Goal: Task Accomplishment & Management: Use online tool/utility

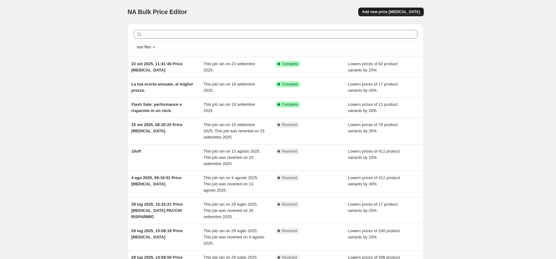
click at [405, 11] on span "Add new price [MEDICAL_DATA]" at bounding box center [391, 11] width 58 height 5
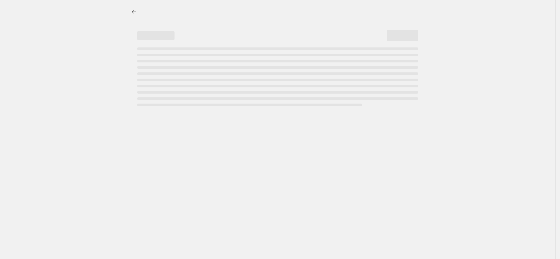
select select "percentage"
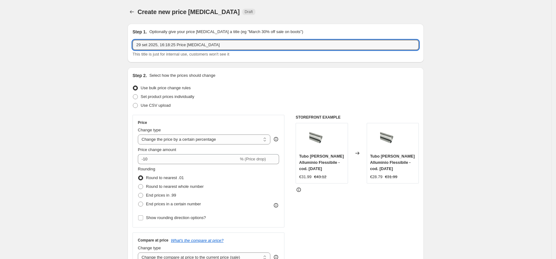
drag, startPoint x: 228, startPoint y: 47, endPoint x: 123, endPoint y: 39, distance: 105.5
type input "29,99 H24 solo filtri standard"
click at [193, 139] on select "Change the price to a certain amount Change the price by a certain amount Chang…" at bounding box center [204, 139] width 133 height 10
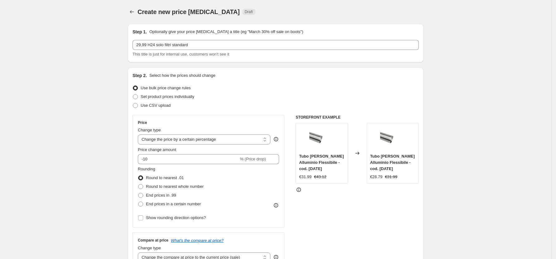
click at [210, 140] on select "Change the price to a certain amount Change the price by a certain amount Chang…" at bounding box center [204, 139] width 133 height 10
click at [246, 142] on select "Change the price to a certain amount Change the price by a certain amount Chang…" at bounding box center [204, 139] width 133 height 10
click at [218, 140] on select "Change the price to a certain amount Change the price by a certain amount Chang…" at bounding box center [204, 139] width 133 height 10
select select "by"
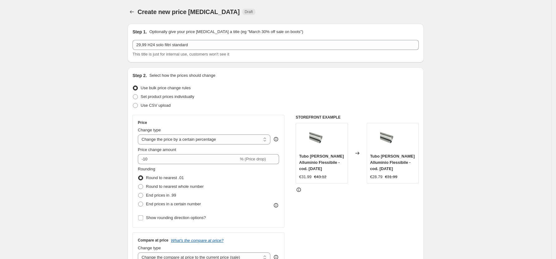
click at [140, 134] on select "Change the price to a certain amount Change the price by a certain amount Chang…" at bounding box center [204, 139] width 133 height 10
type input "-10.00"
drag, startPoint x: 197, startPoint y: 165, endPoint x: 144, endPoint y: 161, distance: 53.2
click at [144, 161] on div "€ -10.00 (Price drop)" at bounding box center [208, 159] width 141 height 10
click at [165, 196] on span "End prices in .99" at bounding box center [161, 195] width 30 height 5
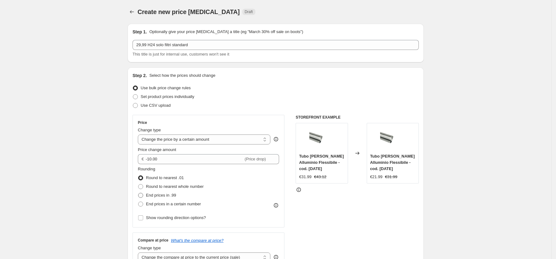
click at [138, 193] on input "End prices in .99" at bounding box center [138, 193] width 0 height 0
radio input "true"
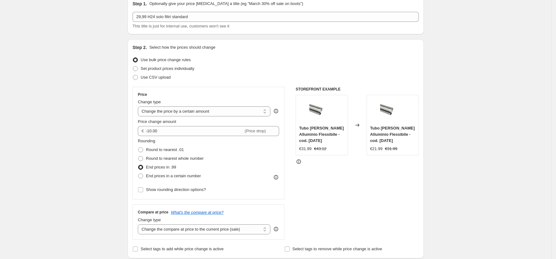
scroll to position [41, 0]
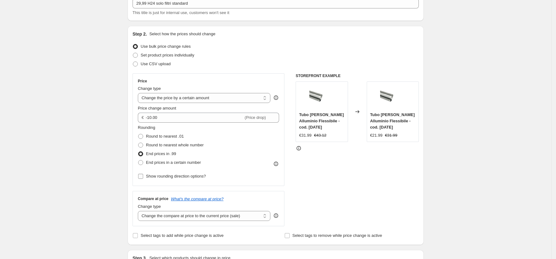
click at [191, 178] on span "Show rounding direction options?" at bounding box center [176, 176] width 60 height 5
click at [143, 178] on input "Show rounding direction options?" at bounding box center [140, 176] width 5 height 5
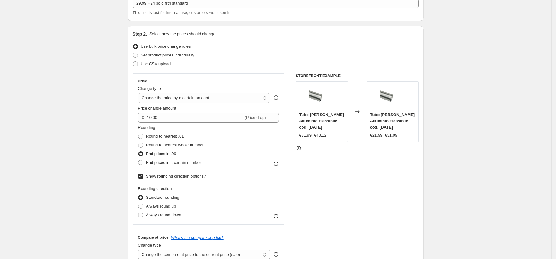
click at [191, 178] on span "Show rounding direction options?" at bounding box center [176, 176] width 60 height 5
click at [143, 178] on input "Show rounding direction options?" at bounding box center [140, 176] width 5 height 5
checkbox input "false"
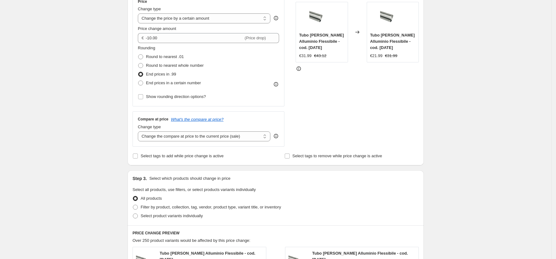
scroll to position [125, 0]
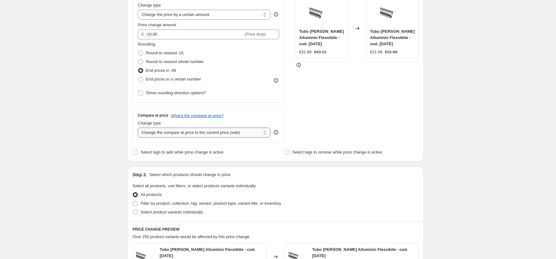
click at [235, 131] on select "Change the compare at price to the current price (sale) Change the compare at p…" at bounding box center [204, 133] width 133 height 10
select select "remove"
click at [140, 128] on select "Change the compare at price to the current price (sale) Change the compare at p…" at bounding box center [204, 133] width 133 height 10
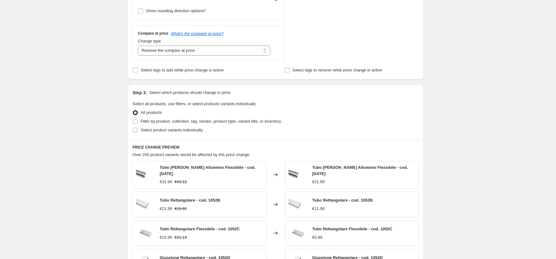
scroll to position [208, 0]
click at [155, 116] on label "Filter by product, collection, tag, vendor, product type, variant title, or inv…" at bounding box center [207, 120] width 148 height 9
click at [133, 118] on input "Filter by product, collection, tag, vendor, product type, variant title, or inv…" at bounding box center [133, 118] width 0 height 0
radio input "true"
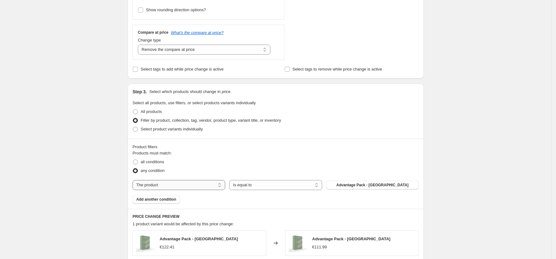
click at [203, 186] on select "The product The product's collection The product's vendor The product's status …" at bounding box center [179, 185] width 93 height 10
select select "collection"
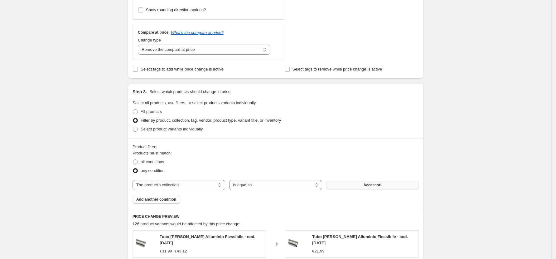
click at [377, 186] on span "Accessori" at bounding box center [373, 184] width 18 height 5
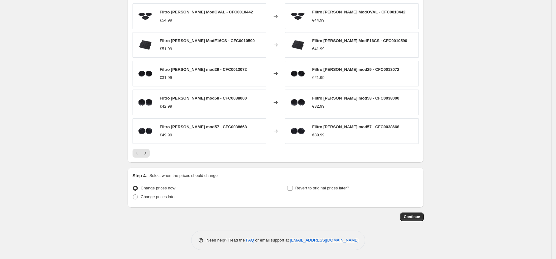
scroll to position [435, 0]
click at [332, 191] on label "Revert to original prices later?" at bounding box center [318, 187] width 62 height 9
click at [293, 190] on input "Revert to original prices later?" at bounding box center [290, 187] width 5 height 5
checkbox input "true"
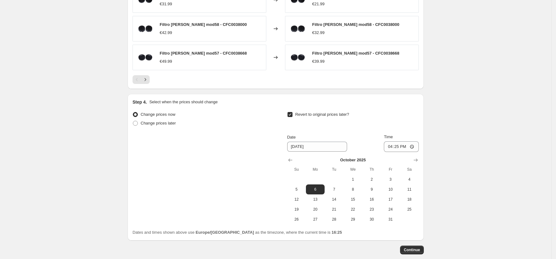
scroll to position [542, 0]
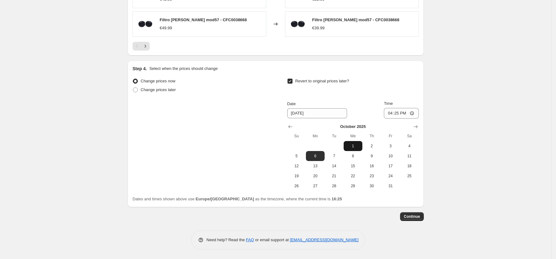
click at [359, 147] on span "1" at bounding box center [353, 145] width 14 height 5
type input "[DATE]"
click at [410, 113] on input "16:25" at bounding box center [401, 113] width 35 height 11
click at [416, 114] on input "16:25" at bounding box center [401, 113] width 35 height 11
type input "07:45"
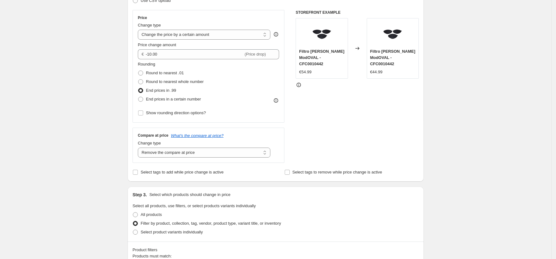
scroll to position [84, 0]
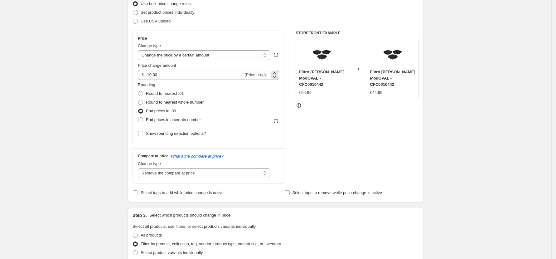
click at [259, 75] on span "(Price drop)" at bounding box center [255, 74] width 21 height 5
click at [245, 173] on select "Change the compare at price to the current price (sale) Change the compare at p…" at bounding box center [204, 173] width 133 height 10
click at [251, 54] on select "Change the price to a certain amount Change the price by a certain amount Chang…" at bounding box center [204, 55] width 133 height 10
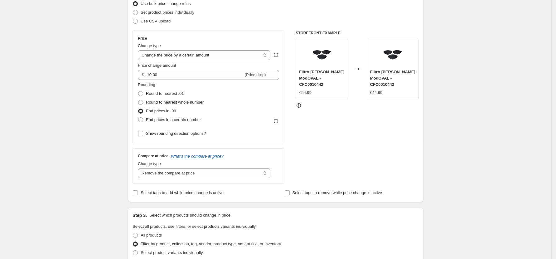
click at [140, 50] on select "Change the price to a certain amount Change the price by a certain amount Chang…" at bounding box center [204, 55] width 133 height 10
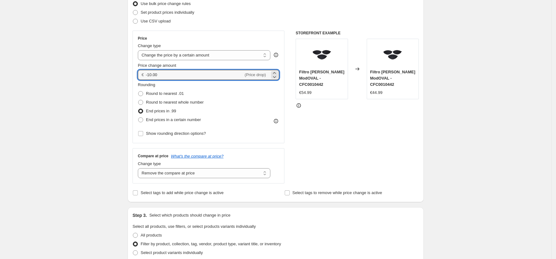
drag, startPoint x: 216, startPoint y: 78, endPoint x: 167, endPoint y: 79, distance: 49.3
click at [144, 75] on div "€ -10.00 (Price drop)" at bounding box center [208, 75] width 141 height 10
type input "29"
type input "29.99"
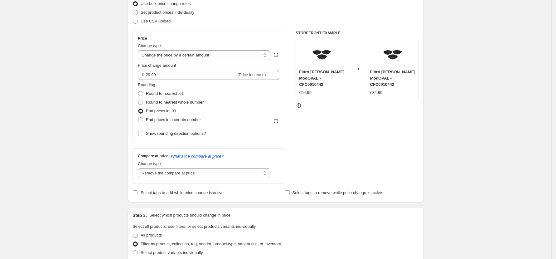
click at [352, 125] on div "STOREFRONT EXAMPLE Filtro [PERSON_NAME] ModOVAL - CFC0010442 €54.99 Changed to …" at bounding box center [357, 107] width 123 height 153
click at [235, 53] on select "Change the price to a certain amount Change the price by a certain amount Chang…" at bounding box center [204, 55] width 133 height 10
select select "to"
click at [140, 50] on select "Change the price to a certain amount Change the price by a certain amount Chang…" at bounding box center [204, 55] width 133 height 10
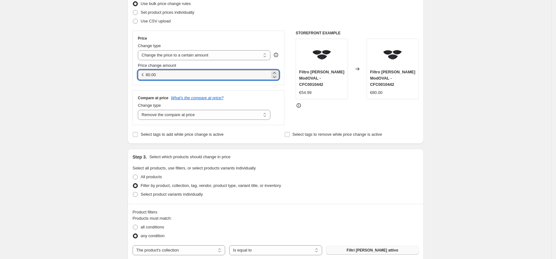
drag, startPoint x: 196, startPoint y: 79, endPoint x: 110, endPoint y: 80, distance: 85.8
type input "29"
type input "29.99"
click at [332, 117] on div "STOREFRONT EXAMPLE Filtro [PERSON_NAME] ModOVAL - CFC0010442 €54.99 Changed to …" at bounding box center [357, 78] width 123 height 95
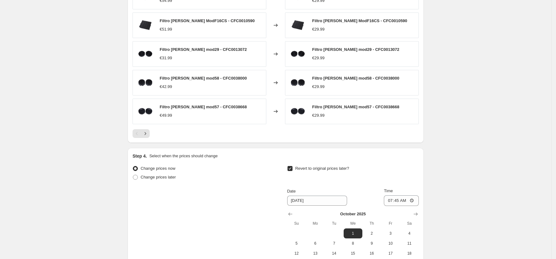
scroll to position [483, 0]
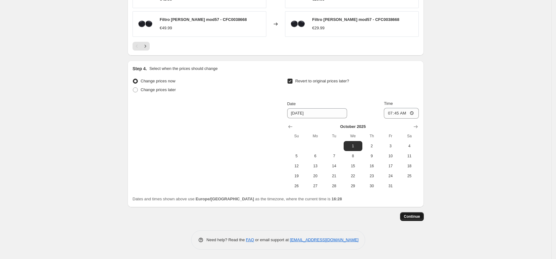
click at [413, 217] on span "Continue" at bounding box center [412, 216] width 16 height 5
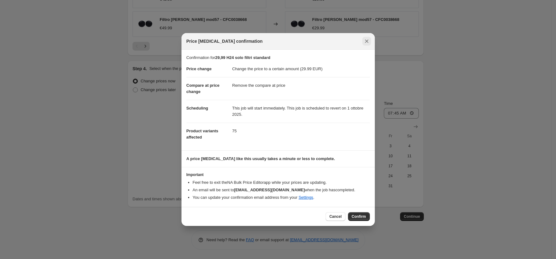
click at [370, 43] on button "Close" at bounding box center [366, 41] width 9 height 9
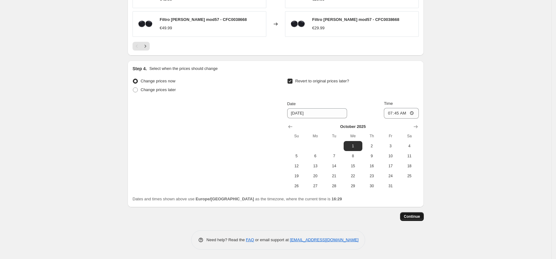
click at [411, 219] on span "Continue" at bounding box center [412, 216] width 16 height 5
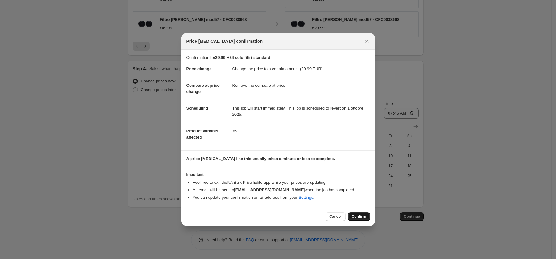
click at [357, 221] on button "Confirm" at bounding box center [359, 216] width 22 height 9
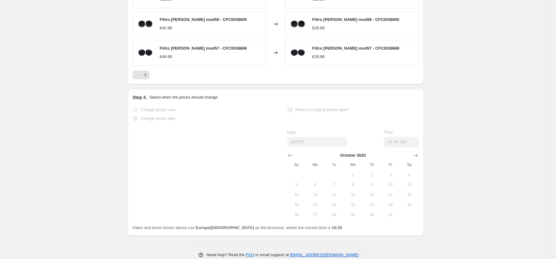
scroll to position [500, 0]
select select "remove"
select select "collection"
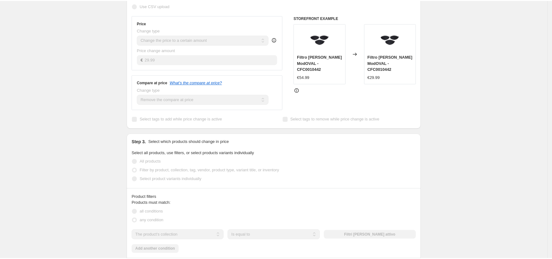
scroll to position [166, 0]
